Goal: Task Accomplishment & Management: Use online tool/utility

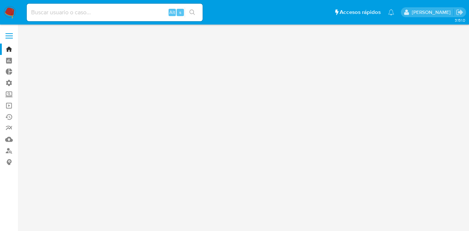
drag, startPoint x: 9, startPoint y: 41, endPoint x: 9, endPoint y: 34, distance: 6.6
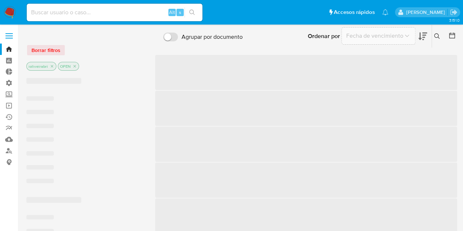
click at [9, 34] on span at bounding box center [8, 33] width 7 height 1
click at [0, 0] on input "checkbox" at bounding box center [0, 0] width 0 height 0
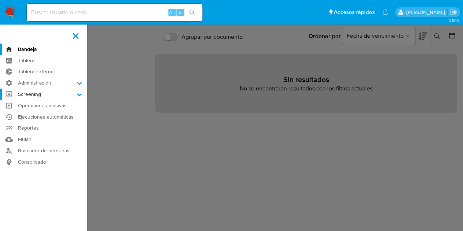
click at [48, 97] on label "Screening" at bounding box center [43, 94] width 87 height 11
click at [0, 0] on input "Screening" at bounding box center [0, 0] width 0 height 0
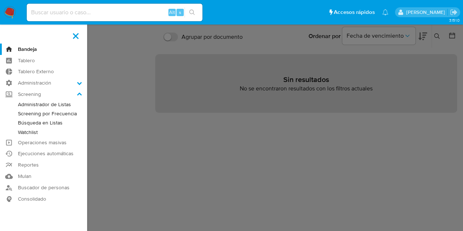
click at [56, 121] on link "Búsqueda en Listas" at bounding box center [43, 122] width 87 height 9
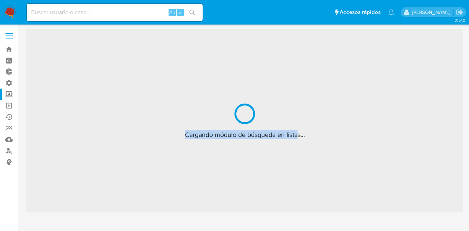
drag, startPoint x: 183, startPoint y: 138, endPoint x: 327, endPoint y: 133, distance: 143.7
click at [311, 135] on div "Cargando módulo de búsqueda en listas..." at bounding box center [244, 120] width 437 height 183
click at [301, 135] on span "Cargando módulo de búsqueda en listas..." at bounding box center [245, 134] width 120 height 9
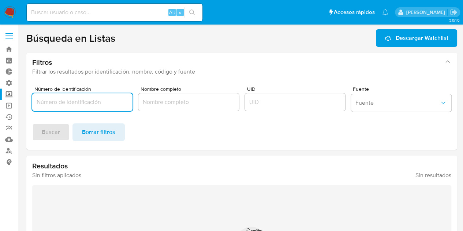
click at [106, 105] on input "Número de identificación" at bounding box center [82, 102] width 100 height 10
type input "96215694"
click at [283, 103] on input "UID" at bounding box center [295, 102] width 100 height 10
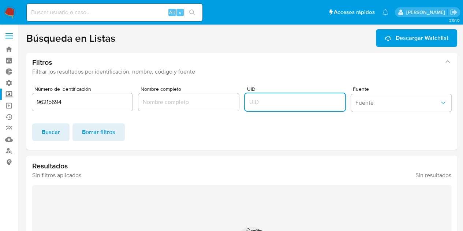
click at [281, 101] on input "UID" at bounding box center [295, 102] width 100 height 10
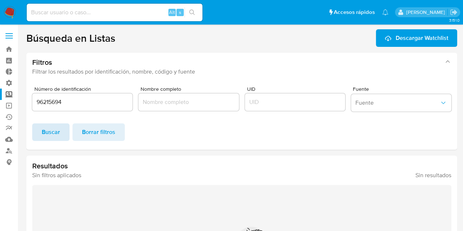
click at [64, 135] on button "Buscar" at bounding box center [50, 132] width 37 height 18
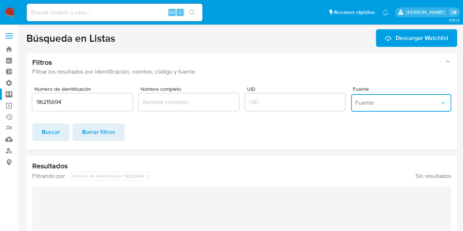
click at [380, 107] on button "Fuente" at bounding box center [401, 103] width 100 height 18
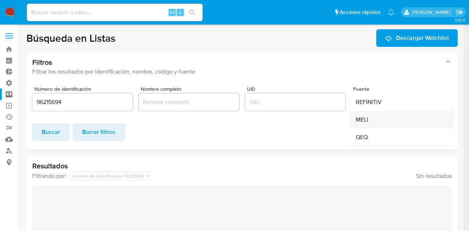
click at [377, 125] on div "MELI" at bounding box center [399, 120] width 87 height 18
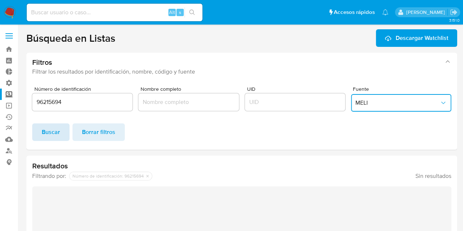
click at [44, 130] on span "Buscar" at bounding box center [51, 132] width 18 height 16
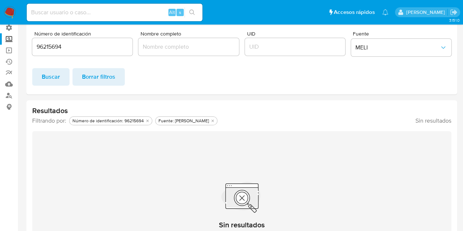
scroll to position [2, 0]
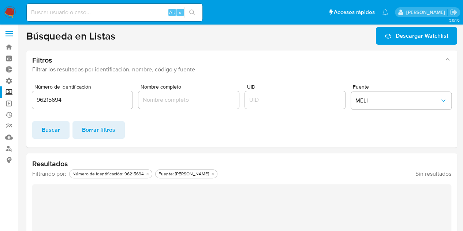
click at [149, 99] on input "Nombre completo" at bounding box center [188, 100] width 100 height 10
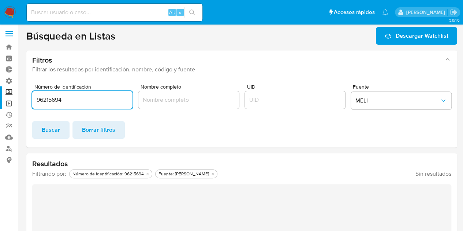
drag, startPoint x: 67, startPoint y: 100, endPoint x: 0, endPoint y: 104, distance: 67.5
click at [0, 104] on section "Bandeja Tablero Tablero Externo Administración Reglas Screening Administrador d…" at bounding box center [231, 170] width 463 height 344
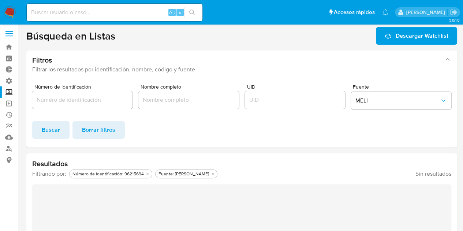
click at [179, 105] on div at bounding box center [188, 100] width 100 height 18
click at [179, 102] on input "Nombre completo" at bounding box center [188, 100] width 100 height 10
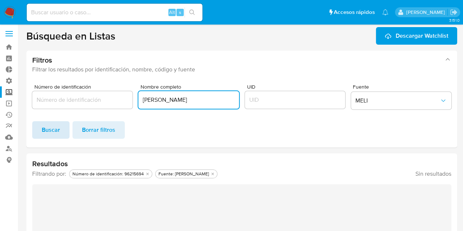
type input "[PERSON_NAME]"
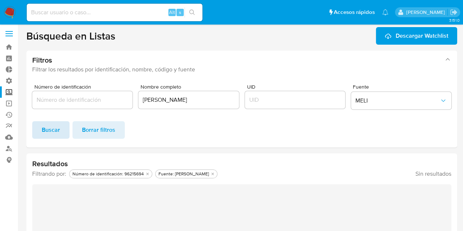
click at [46, 130] on span "Buscar" at bounding box center [51, 130] width 18 height 16
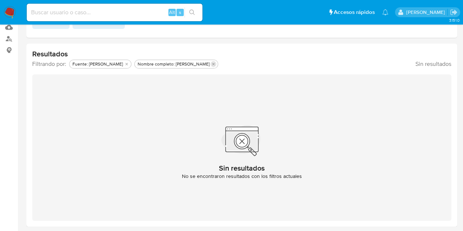
click at [212, 64] on icon "Eliminar filtro de undefined Nombre completo: Igor Oliveira Brito" at bounding box center [213, 64] width 3 height 3
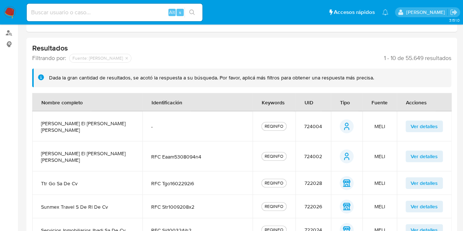
scroll to position [149, 0]
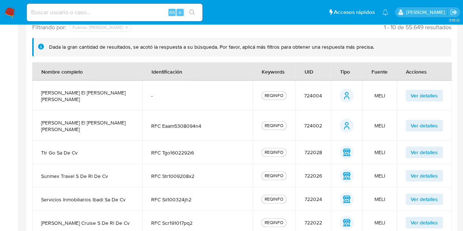
click at [424, 91] on span "Ver detalles" at bounding box center [424, 95] width 27 height 10
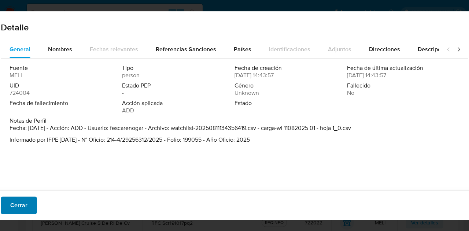
click at [17, 208] on span "Cerrar" at bounding box center [18, 205] width 17 height 16
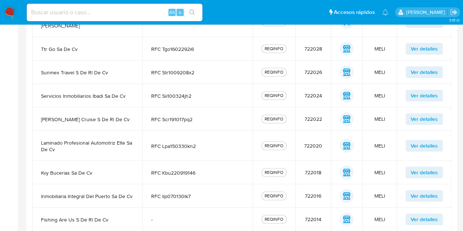
scroll to position [274, 0]
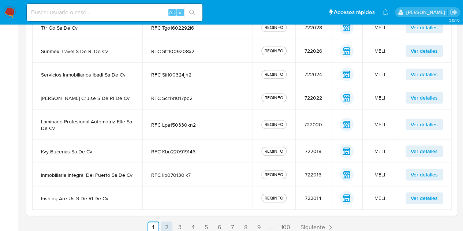
click at [170, 222] on link "2" at bounding box center [167, 228] width 12 height 12
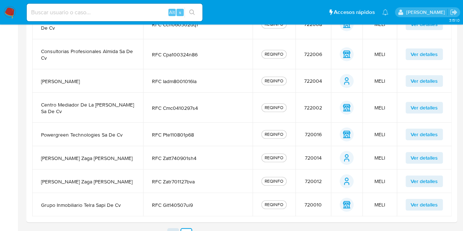
click at [175, 228] on link "1" at bounding box center [173, 234] width 12 height 12
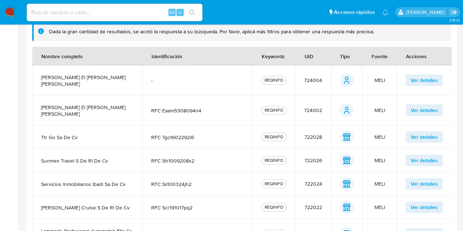
scroll to position [164, 0]
drag, startPoint x: 259, startPoint y: 53, endPoint x: 289, endPoint y: 59, distance: 30.6
click at [289, 59] on div "Keywords" at bounding box center [273, 57] width 41 height 18
click at [277, 62] on div "Keywords" at bounding box center [273, 57] width 41 height 18
drag, startPoint x: 303, startPoint y: 58, endPoint x: 311, endPoint y: 58, distance: 8.8
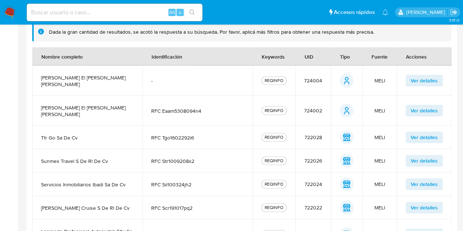
click at [311, 58] on div "UID" at bounding box center [309, 57] width 26 height 18
click at [310, 58] on div "UID" at bounding box center [309, 57] width 26 height 18
drag, startPoint x: 306, startPoint y: 57, endPoint x: 335, endPoint y: 60, distance: 29.1
click at [335, 60] on tr "Nombre completo Identificación Keywords UID Tipo Fuente Acciones" at bounding box center [242, 56] width 420 height 18
click at [301, 56] on div "UID" at bounding box center [309, 57] width 26 height 18
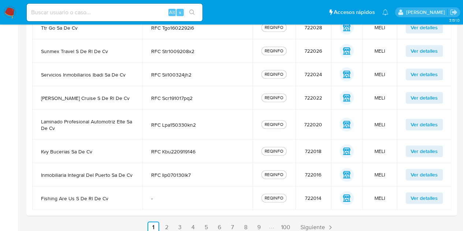
scroll to position [127, 0]
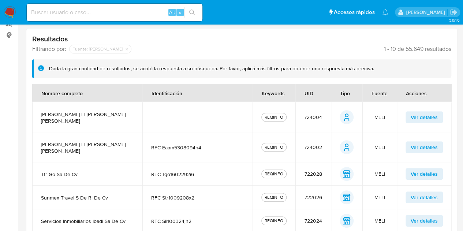
drag, startPoint x: 375, startPoint y: 92, endPoint x: 415, endPoint y: 97, distance: 39.9
click at [415, 97] on tr "Nombre completo Identificación Keywords UID Tipo Fuente Acciones" at bounding box center [242, 93] width 420 height 18
click at [378, 93] on div "Fuente" at bounding box center [380, 93] width 34 height 18
click at [409, 90] on div "Acciones" at bounding box center [416, 93] width 38 height 18
drag, startPoint x: 406, startPoint y: 90, endPoint x: 433, endPoint y: 91, distance: 27.5
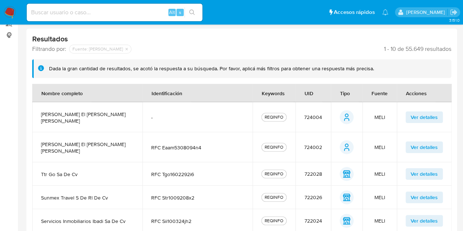
click at [433, 91] on div "Acciones" at bounding box center [416, 93] width 38 height 18
click at [422, 94] on div "Acciones" at bounding box center [416, 93] width 38 height 18
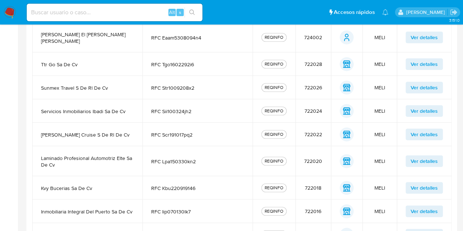
scroll to position [274, 0]
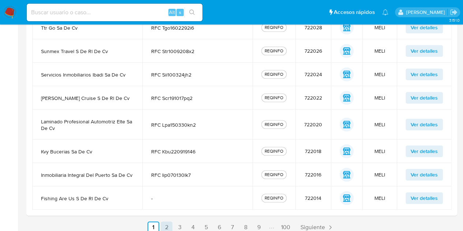
click at [167, 222] on link "2" at bounding box center [167, 228] width 12 height 12
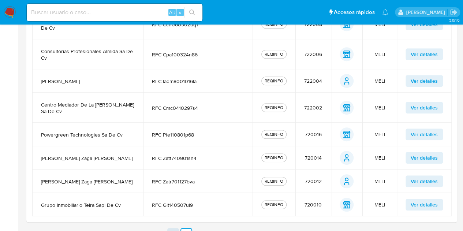
click at [172, 228] on link "1" at bounding box center [173, 234] width 12 height 12
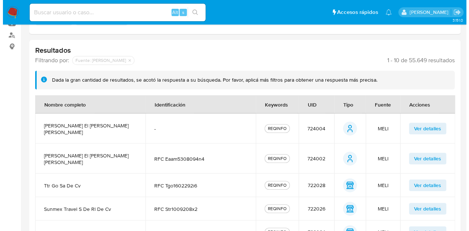
scroll to position [127, 0]
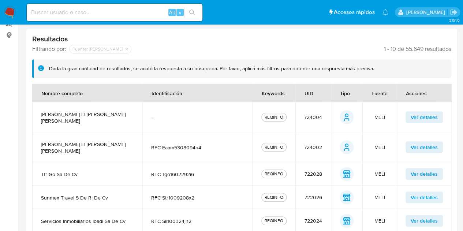
click at [426, 117] on span "Ver detalles" at bounding box center [424, 117] width 27 height 10
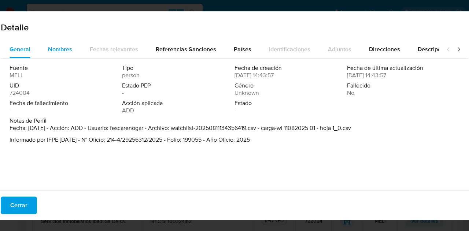
click at [59, 51] on span "Nombres" at bounding box center [60, 49] width 24 height 8
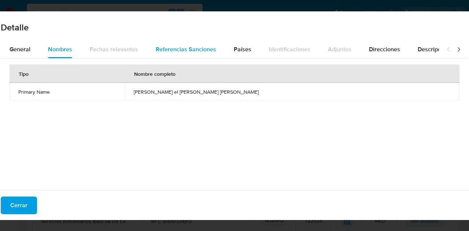
click at [207, 46] on span "Referencias Sanciones" at bounding box center [186, 49] width 60 height 8
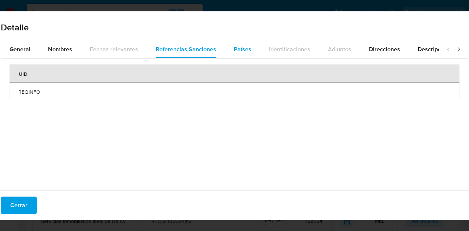
click at [241, 51] on span "Países" at bounding box center [243, 49] width 18 height 8
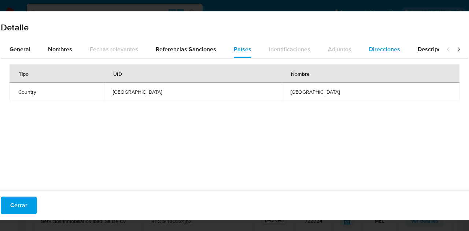
click at [369, 45] on span "Direcciones" at bounding box center [384, 49] width 31 height 8
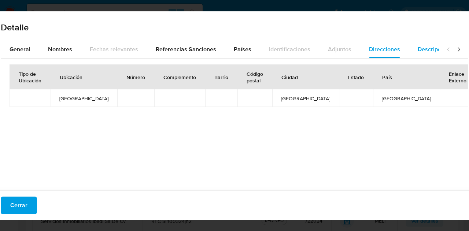
click at [409, 48] on button "Descripciones" at bounding box center [436, 50] width 55 height 18
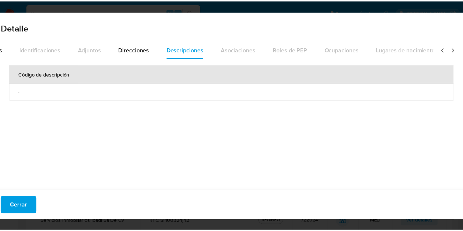
scroll to position [0, 259]
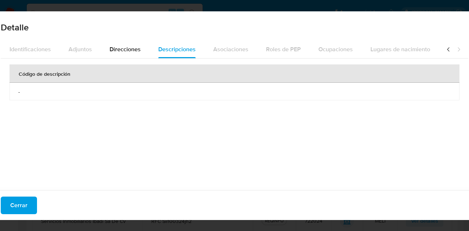
drag, startPoint x: 28, startPoint y: 205, endPoint x: 144, endPoint y: 119, distance: 144.6
click at [28, 206] on button "Cerrar" at bounding box center [19, 206] width 36 height 18
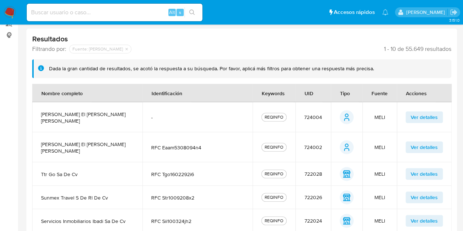
drag, startPoint x: 100, startPoint y: 70, endPoint x: 314, endPoint y: 69, distance: 214.3
click at [314, 69] on div "Dada la gran cantidad de resultados, se acotó la respuesta a su búsqueda. Por f…" at bounding box center [211, 68] width 325 height 7
drag, startPoint x: 262, startPoint y: 73, endPoint x: 225, endPoint y: 76, distance: 37.5
click at [262, 73] on div "Dada la gran cantidad de resultados, se acotó la respuesta a su búsqueda. Por f…" at bounding box center [241, 68] width 419 height 19
click at [221, 71] on div "Dada la gran cantidad de resultados, se acotó la respuesta a su búsqueda. Por f…" at bounding box center [211, 68] width 325 height 7
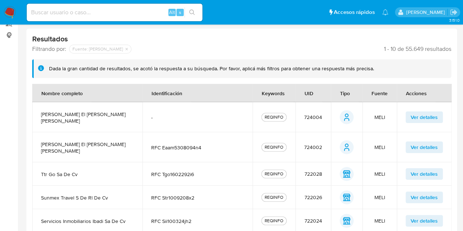
click at [218, 70] on div "Dada la gran cantidad de resultados, se acotó la respuesta a su búsqueda. Por f…" at bounding box center [211, 68] width 325 height 7
click at [216, 69] on div "Dada la gran cantidad de resultados, se acotó la respuesta a su búsqueda. Por f…" at bounding box center [211, 68] width 325 height 7
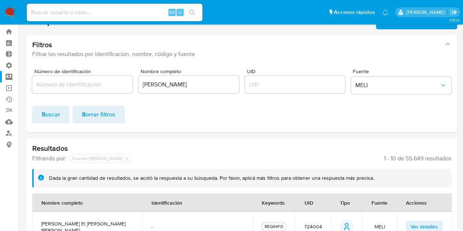
scroll to position [17, 0]
drag, startPoint x: 382, startPoint y: 158, endPoint x: 452, endPoint y: 162, distance: 70.5
click at [406, 156] on span "1 - 10 de 55.649 resultados" at bounding box center [417, 158] width 67 height 7
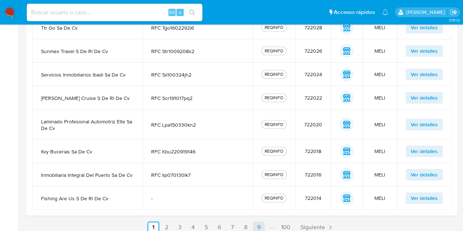
click at [254, 223] on link "9" at bounding box center [259, 228] width 12 height 12
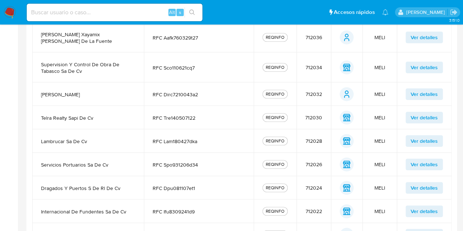
scroll to position [267, 0]
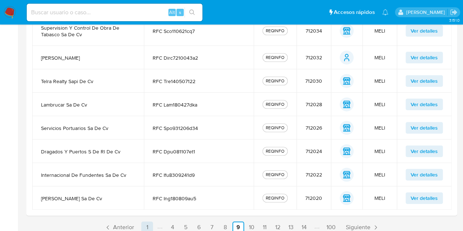
click at [147, 224] on link "1" at bounding box center [147, 228] width 12 height 12
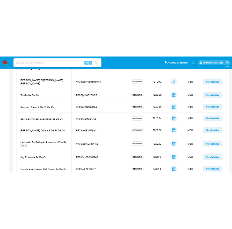
scroll to position [84, 0]
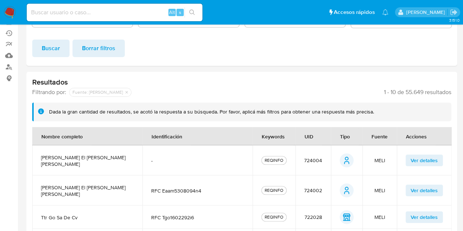
click at [440, 157] on button "Ver detalles" at bounding box center [424, 161] width 37 height 12
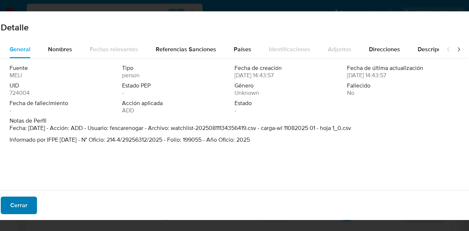
click at [18, 203] on span "Cerrar" at bounding box center [18, 205] width 17 height 16
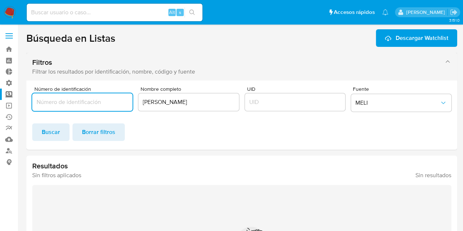
click at [237, 66] on div "button" at bounding box center [447, 67] width 9 height 18
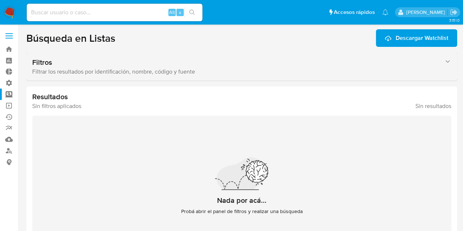
click at [237, 66] on div "button" at bounding box center [447, 67] width 9 height 18
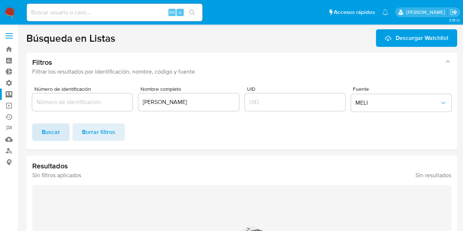
click at [51, 130] on span "Buscar" at bounding box center [51, 132] width 18 height 16
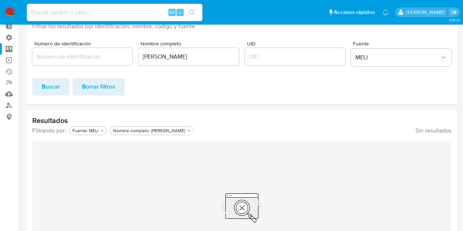
scroll to position [39, 0]
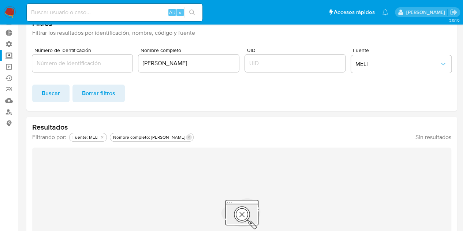
click at [186, 139] on button "Eliminar filtro de undefined Nombre completo: Igor Oliveira Brito" at bounding box center [189, 137] width 6 height 6
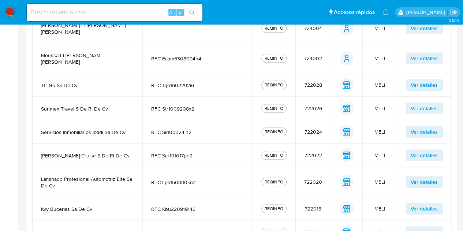
scroll to position [274, 0]
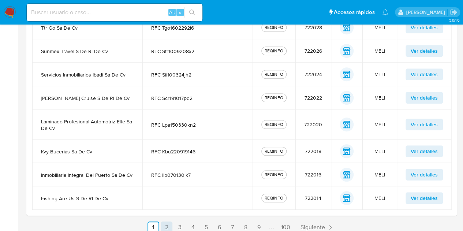
click at [163, 222] on link "2" at bounding box center [167, 228] width 12 height 12
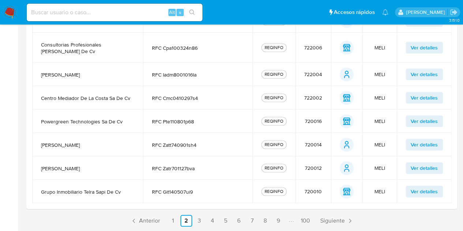
drag, startPoint x: 40, startPoint y: 167, endPoint x: 93, endPoint y: 165, distance: 53.2
click at [93, 165] on td "rafael zaga tawil" at bounding box center [87, 167] width 111 height 23
click at [74, 183] on td "grupo inmobiliario telra sapi de cv" at bounding box center [87, 191] width 111 height 23
drag, startPoint x: 34, startPoint y: 192, endPoint x: 133, endPoint y: 190, distance: 98.2
click at [133, 190] on td "grupo inmobiliario telra sapi de cv" at bounding box center [87, 191] width 111 height 23
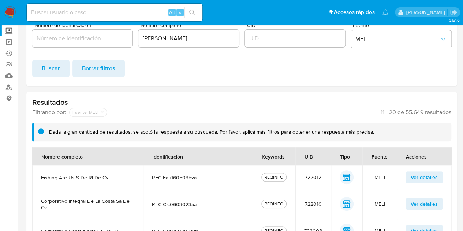
scroll to position [54, 0]
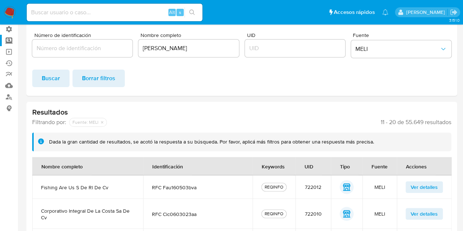
drag, startPoint x: 49, startPoint y: 141, endPoint x: 392, endPoint y: 143, distance: 342.9
click at [237, 137] on div "Dada la gran cantidad de resultados, se acotó la respuesta a su búsqueda. Por f…" at bounding box center [241, 142] width 419 height 19
click at [237, 143] on div "Dada la gran cantidad de resultados, se acotó la respuesta a su búsqueda. Por f…" at bounding box center [247, 141] width 397 height 7
click at [237, 183] on span "Ver detalles" at bounding box center [424, 187] width 27 height 10
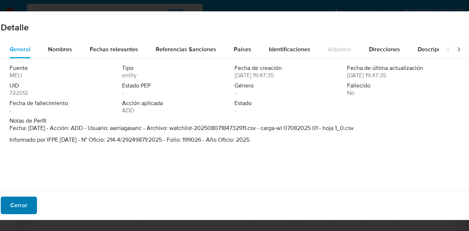
click at [27, 211] on button "Cerrar" at bounding box center [19, 206] width 36 height 18
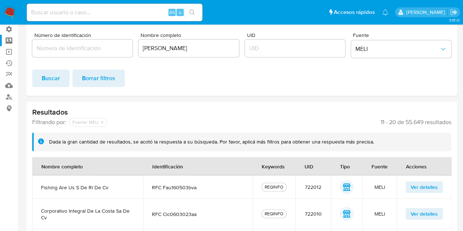
scroll to position [274, 0]
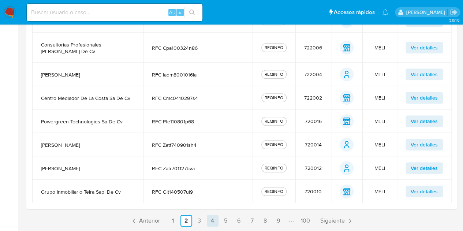
click at [216, 222] on link "4" at bounding box center [213, 221] width 12 height 12
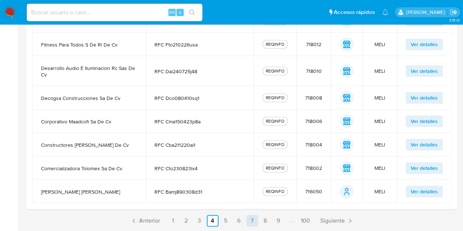
click at [237, 219] on link "7" at bounding box center [253, 221] width 12 height 12
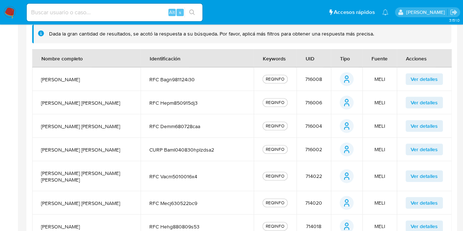
scroll to position [151, 0]
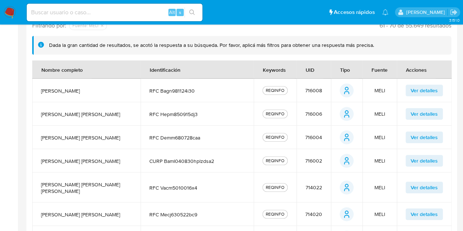
drag, startPoint x: 142, startPoint y: 87, endPoint x: 221, endPoint y: 94, distance: 78.7
click at [221, 94] on td "RFC bagn981124i30" at bounding box center [197, 90] width 113 height 23
click at [188, 90] on span "RFC bagn981124i30" at bounding box center [197, 91] width 96 height 7
drag, startPoint x: 143, startPoint y: 91, endPoint x: 252, endPoint y: 81, distance: 109.6
click at [237, 81] on td "RFC bagn981124i30" at bounding box center [197, 90] width 113 height 23
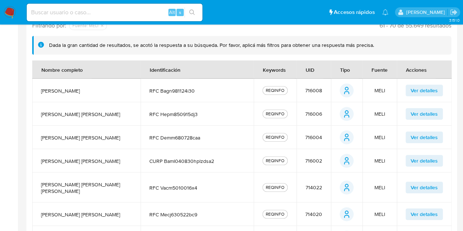
click at [221, 88] on span "RFC bagn981124i30" at bounding box center [197, 91] width 96 height 7
drag, startPoint x: 147, startPoint y: 91, endPoint x: 193, endPoint y: 98, distance: 46.6
click at [193, 98] on td "RFC bagn981124i30" at bounding box center [197, 90] width 113 height 23
drag, startPoint x: 148, startPoint y: 163, endPoint x: 221, endPoint y: 163, distance: 72.5
click at [221, 163] on span "CURP baml040830hplzdsa2" at bounding box center [197, 161] width 96 height 7
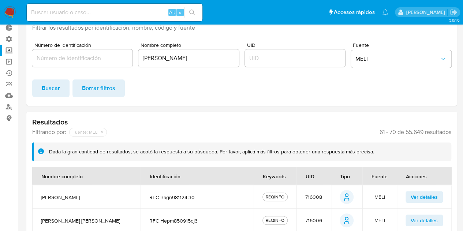
scroll to position [4, 0]
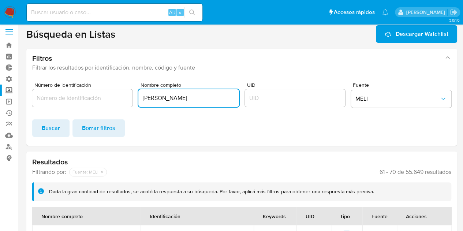
click at [225, 100] on input "[PERSON_NAME]" at bounding box center [188, 98] width 100 height 10
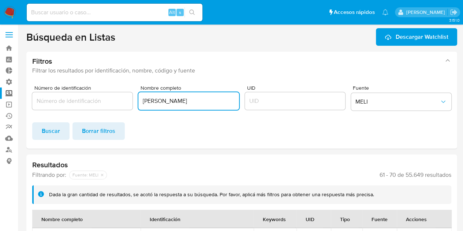
scroll to position [0, 0]
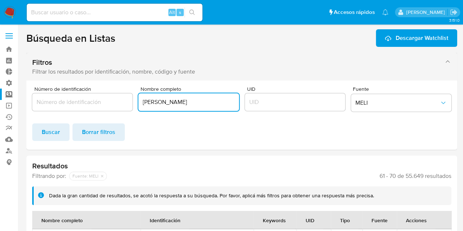
click at [237, 65] on icon "button" at bounding box center [447, 61] width 7 height 7
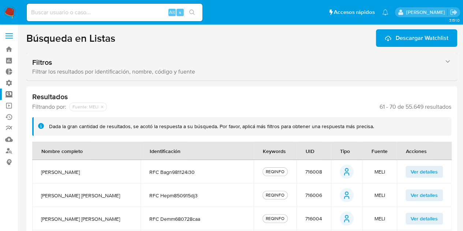
click at [237, 65] on icon "button" at bounding box center [447, 61] width 7 height 7
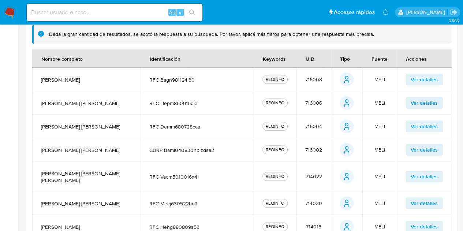
scroll to position [151, 0]
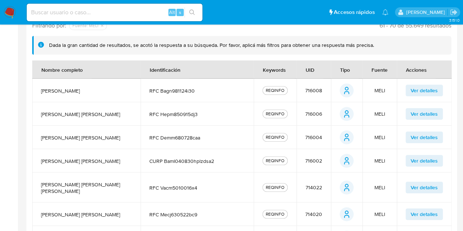
drag, startPoint x: 267, startPoint y: 87, endPoint x: 287, endPoint y: 93, distance: 20.3
click at [237, 93] on div "REQINFO" at bounding box center [275, 90] width 25 height 9
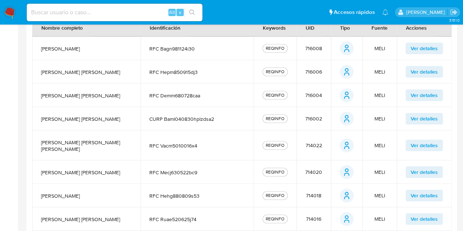
scroll to position [260, 0]
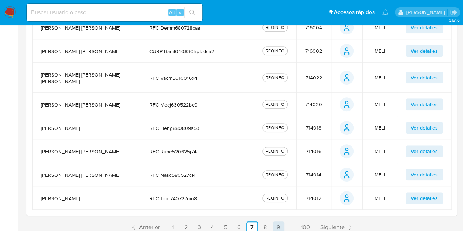
click at [237, 225] on link "9" at bounding box center [279, 228] width 12 height 12
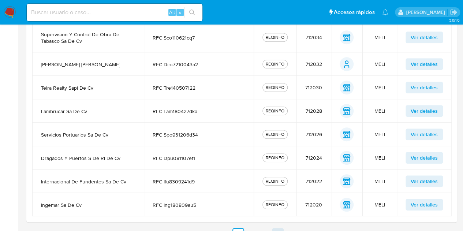
click at [237, 228] on link "12" at bounding box center [278, 234] width 12 height 12
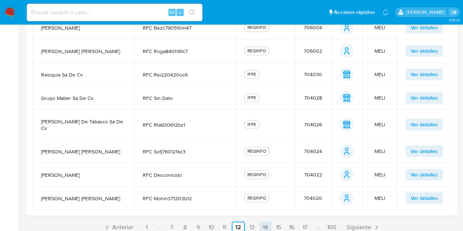
click at [237, 222] on link "14" at bounding box center [266, 228] width 12 height 12
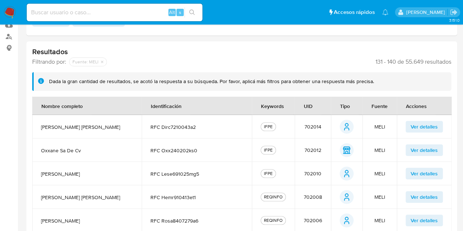
scroll to position [114, 0]
drag, startPoint x: 302, startPoint y: 123, endPoint x: 318, endPoint y: 126, distance: 16.6
click at [237, 126] on td "702014" at bounding box center [313, 126] width 36 height 23
click at [237, 127] on span "702014" at bounding box center [313, 127] width 17 height 7
drag, startPoint x: 323, startPoint y: 129, endPoint x: 295, endPoint y: 124, distance: 28.6
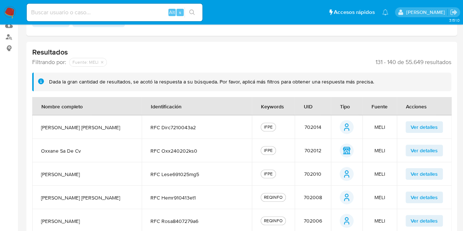
click at [237, 124] on tr "carlos tomas diaz rodriguez RFC dirc7210043a2 IFPE 702014 person person MELI Ve…" at bounding box center [242, 126] width 420 height 23
click at [237, 122] on td "702014" at bounding box center [313, 126] width 36 height 23
drag, startPoint x: 303, startPoint y: 123, endPoint x: 322, endPoint y: 128, distance: 19.6
click at [237, 128] on td "702014" at bounding box center [313, 126] width 36 height 23
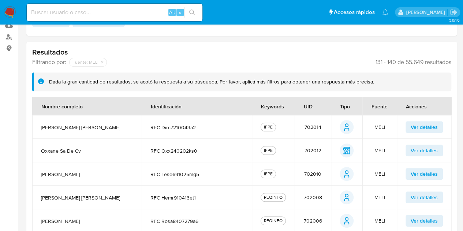
drag, startPoint x: 305, startPoint y: 125, endPoint x: 323, endPoint y: 129, distance: 19.0
click at [237, 129] on td "702014" at bounding box center [313, 126] width 36 height 23
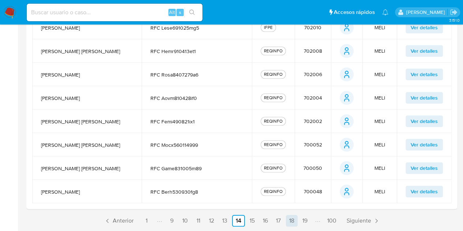
click at [237, 218] on link "18" at bounding box center [292, 221] width 12 height 12
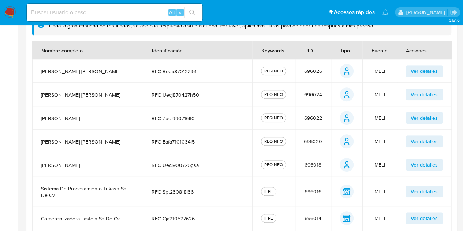
scroll to position [114, 0]
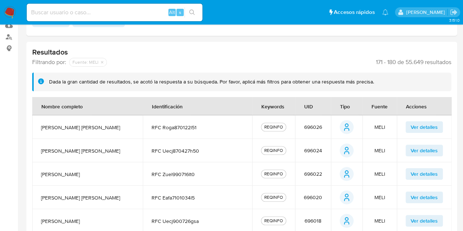
drag, startPoint x: 313, startPoint y: 128, endPoint x: 324, endPoint y: 132, distance: 11.8
click at [237, 132] on td "696026" at bounding box center [313, 126] width 36 height 23
click at [237, 128] on span "696026" at bounding box center [313, 127] width 18 height 7
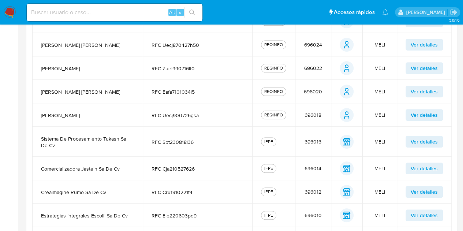
scroll to position [230, 0]
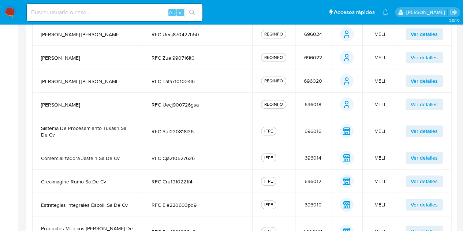
drag, startPoint x: 39, startPoint y: 55, endPoint x: 98, endPoint y: 59, distance: 59.4
click at [98, 59] on td "ludivina zuniga espinoza" at bounding box center [87, 57] width 111 height 23
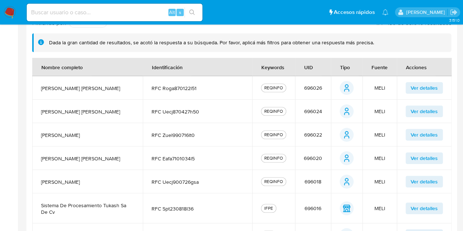
scroll to position [37, 0]
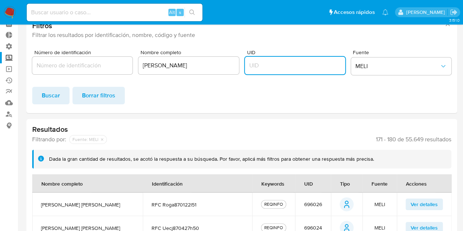
click at [237, 69] on input "UID" at bounding box center [295, 66] width 100 height 10
paste input "638036"
type input "638036"
click at [46, 96] on span "Buscar" at bounding box center [51, 96] width 18 height 16
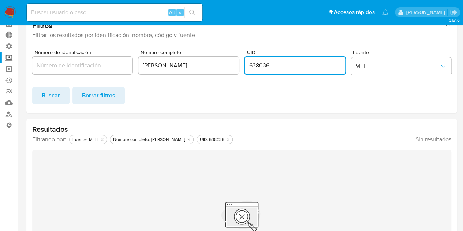
drag, startPoint x: 276, startPoint y: 69, endPoint x: 115, endPoint y: 53, distance: 162.4
click at [115, 50] on div "Número de identificación Nombre completo Igor Oliveira Brito UID 638036 Fuente …" at bounding box center [241, 64] width 419 height 28
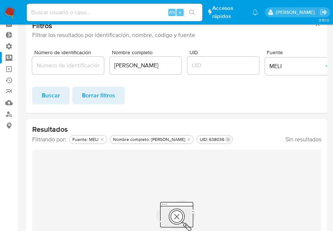
click at [226, 139] on icon "Eliminar filtro de undefined UID: 638036" at bounding box center [228, 139] width 4 height 4
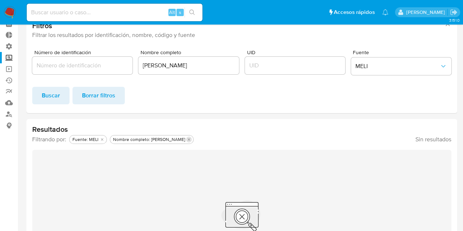
click at [187, 138] on icon "Eliminar filtro de undefined Nombre completo: Igor Oliveira Brito" at bounding box center [189, 139] width 4 height 4
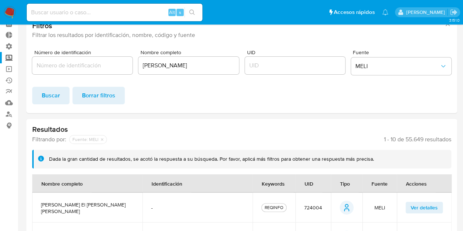
scroll to position [110, 0]
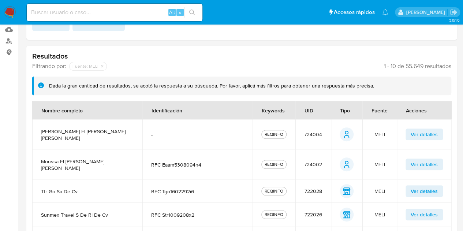
drag, startPoint x: 304, startPoint y: 129, endPoint x: 333, endPoint y: 133, distance: 29.9
click at [237, 134] on tr "moises el mann arazi - REQINFO 724004 person person MELI Ver detalles" at bounding box center [242, 134] width 420 height 30
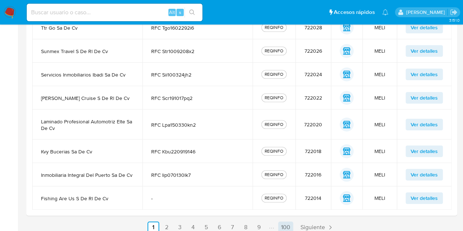
click at [237, 222] on link "100" at bounding box center [285, 228] width 15 height 12
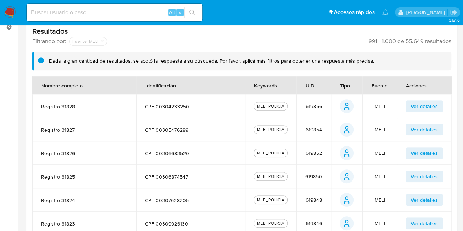
scroll to position [77, 0]
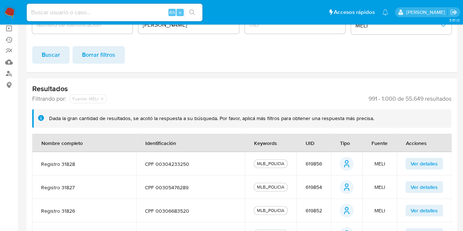
drag, startPoint x: 303, startPoint y: 164, endPoint x: 330, endPoint y: 164, distance: 27.1
click at [237, 164] on td "619856" at bounding box center [314, 163] width 34 height 23
click at [237, 145] on div "Fuente" at bounding box center [380, 143] width 34 height 18
drag, startPoint x: 374, startPoint y: 144, endPoint x: 398, endPoint y: 141, distance: 23.6
click at [237, 141] on tr "Nombre completo Identificación Keywords UID Tipo Fuente Acciones" at bounding box center [242, 143] width 420 height 18
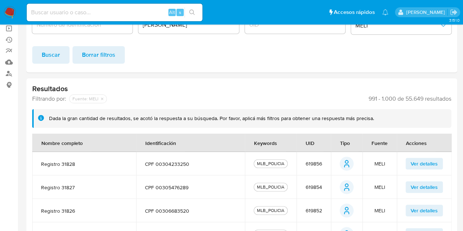
click at [237, 145] on div "Fuente" at bounding box center [380, 143] width 34 height 18
drag, startPoint x: 374, startPoint y: 144, endPoint x: 402, endPoint y: 145, distance: 27.2
click at [237, 145] on tr "Nombre completo Identificación Keywords UID Tipo Fuente Acciones" at bounding box center [242, 143] width 420 height 18
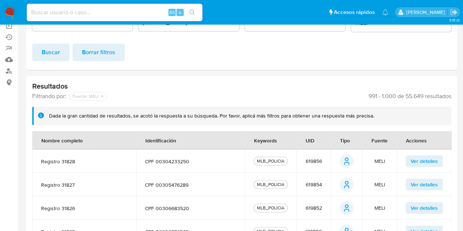
scroll to position [260, 0]
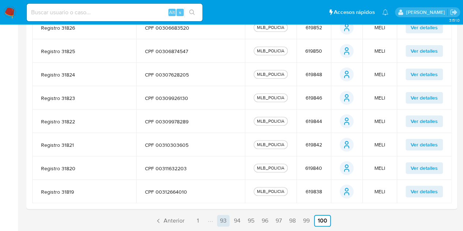
click at [225, 219] on link "93" at bounding box center [223, 221] width 12 height 12
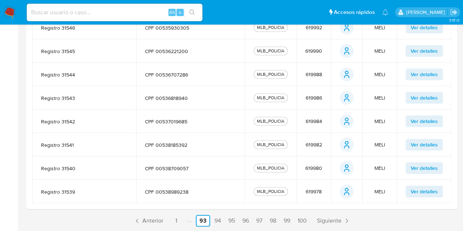
click at [210, 222] on ul "Anterior 1 93 94 95 96 97 98 99 100 Siguiente" at bounding box center [241, 221] width 431 height 12
click at [212, 222] on link "94" at bounding box center [218, 221] width 12 height 12
click at [231, 218] on link "95" at bounding box center [232, 221] width 12 height 12
click at [231, 218] on link "95" at bounding box center [230, 221] width 15 height 12
click at [237, 222] on link "96" at bounding box center [246, 221] width 12 height 12
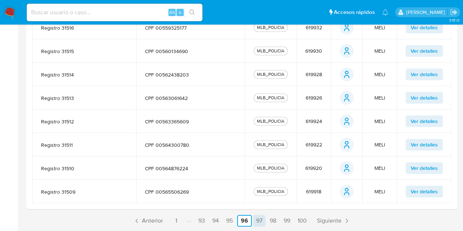
click at [237, 222] on link "97" at bounding box center [260, 221] width 12 height 12
click at [237, 218] on link "98" at bounding box center [273, 221] width 12 height 12
click at [237, 221] on link "99" at bounding box center [287, 221] width 12 height 12
click at [178, 219] on link "1" at bounding box center [176, 221] width 12 height 12
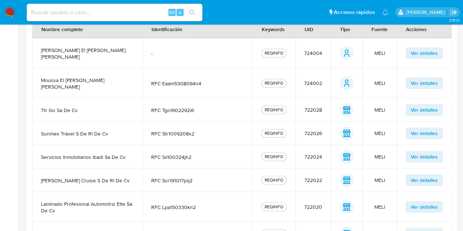
scroll to position [220, 0]
